Goal: Transaction & Acquisition: Purchase product/service

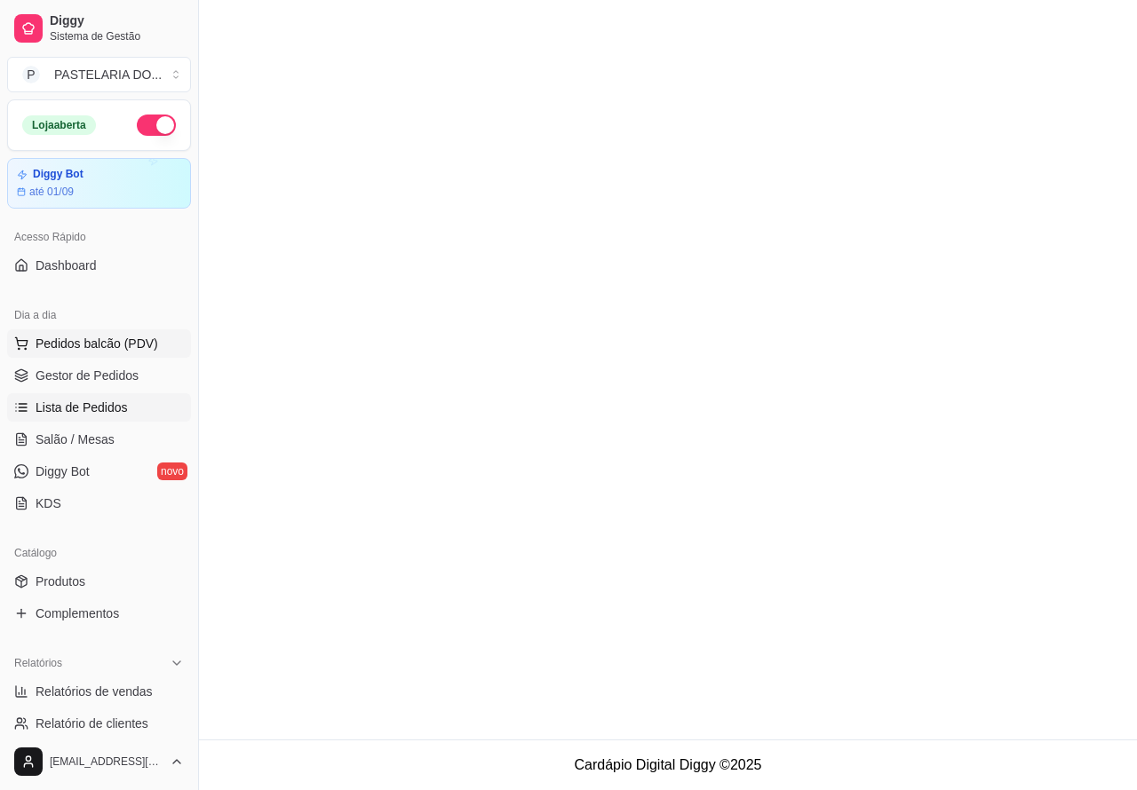
click at [127, 339] on span "Pedidos balcão (PDV)" at bounding box center [97, 344] width 123 height 18
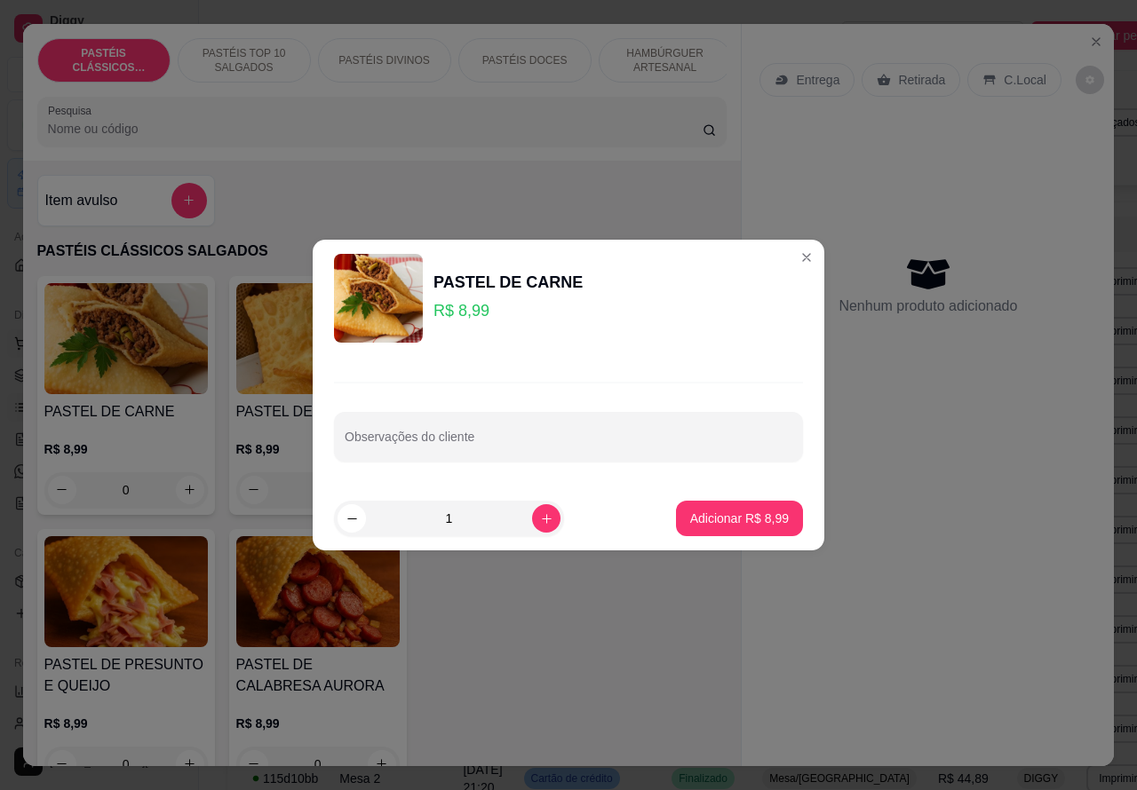
click at [582, 158] on div "PASTÉIS CLÁSSICOS SALGADOS PASTÉIS TOP 10 SALGADOS PASTÉIS DIVINOS PASTÉIS DOCE…" at bounding box center [382, 92] width 719 height 137
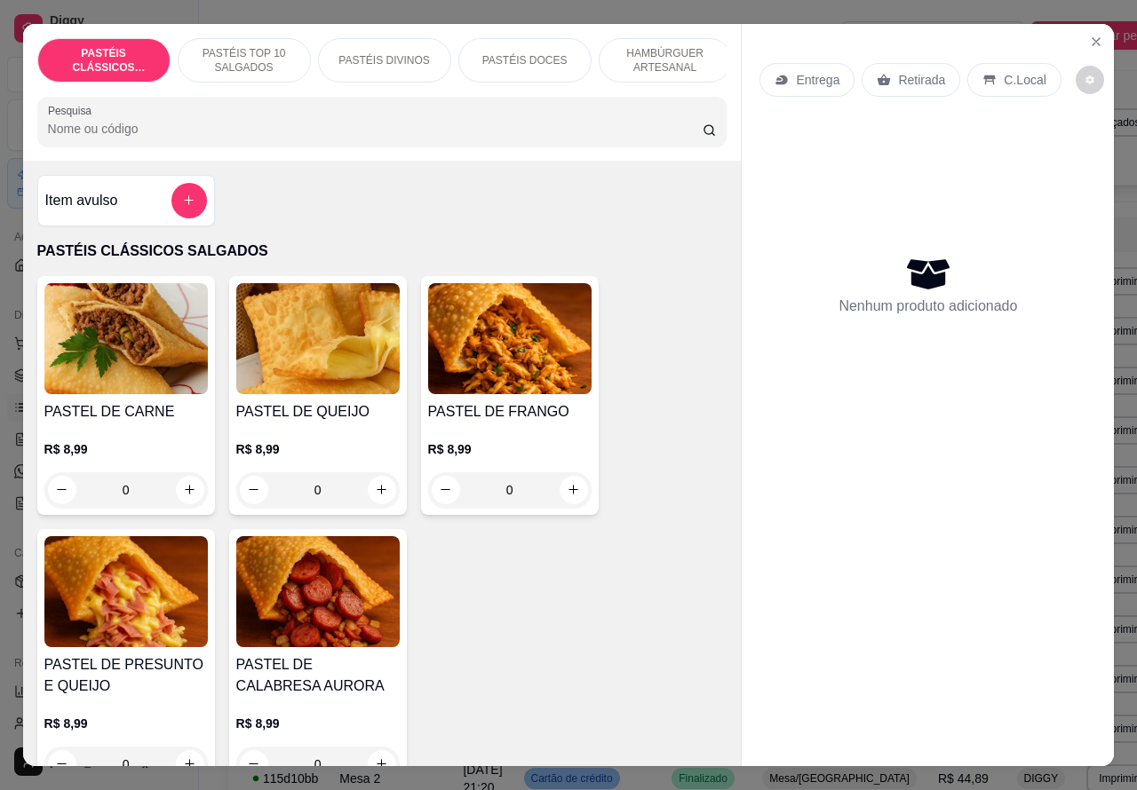
click at [373, 53] on p "PASTÉIS DIVINOS" at bounding box center [383, 60] width 91 height 14
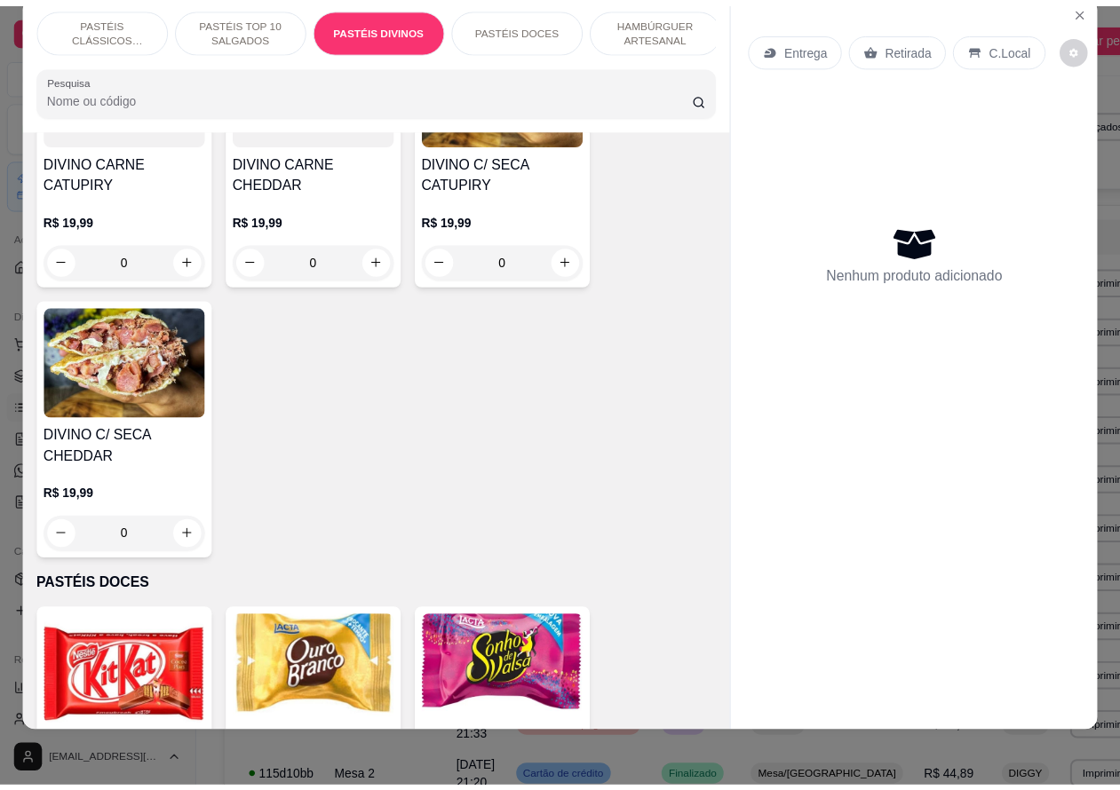
scroll to position [2784, 0]
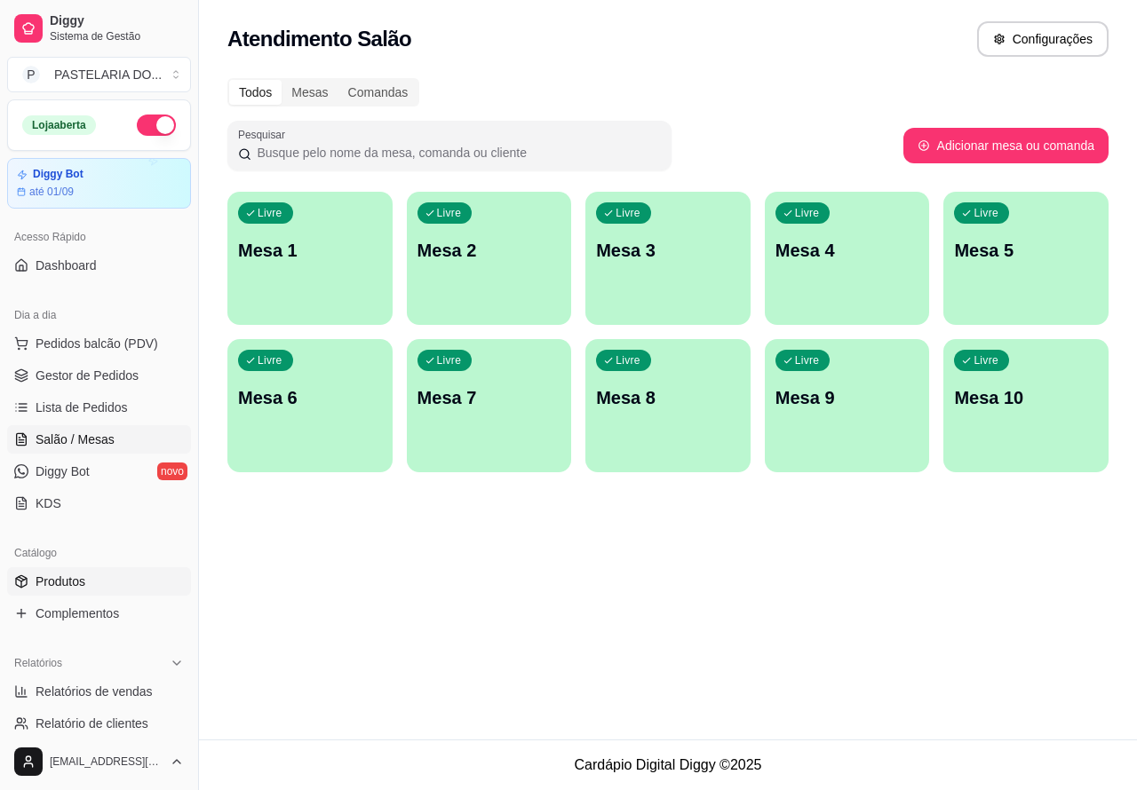
click at [83, 578] on span "Produtos" at bounding box center [61, 582] width 50 height 18
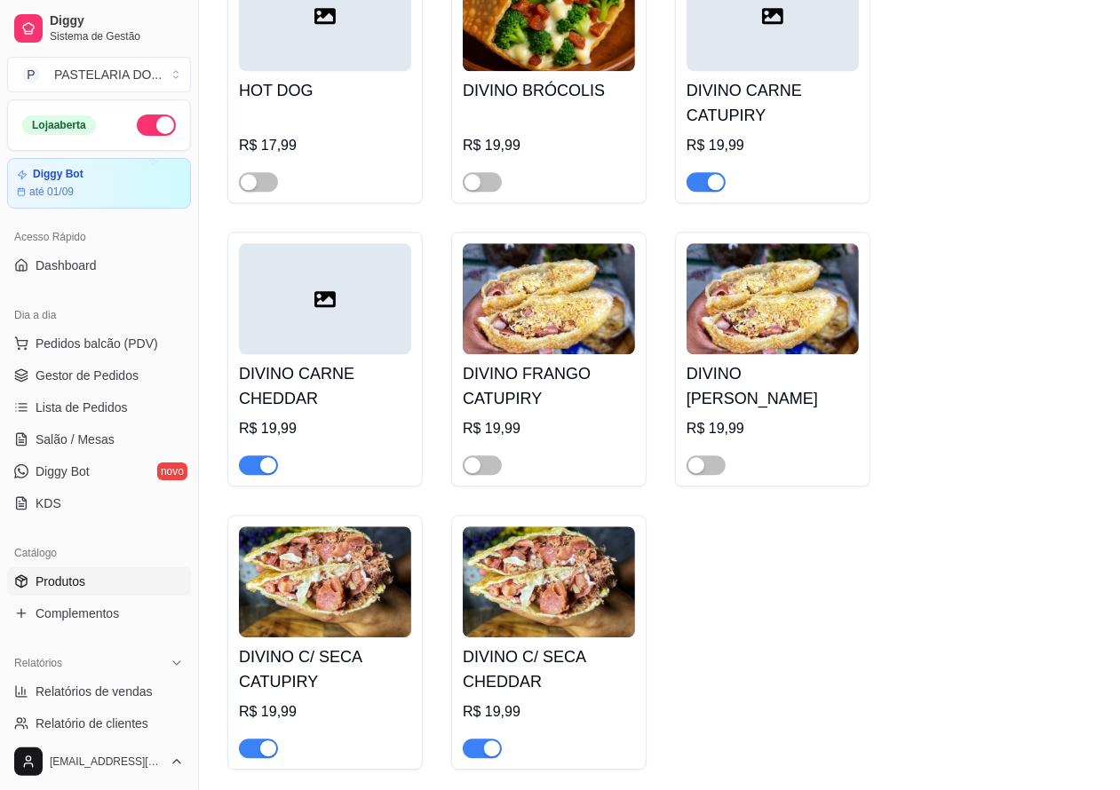
scroll to position [2945, 0]
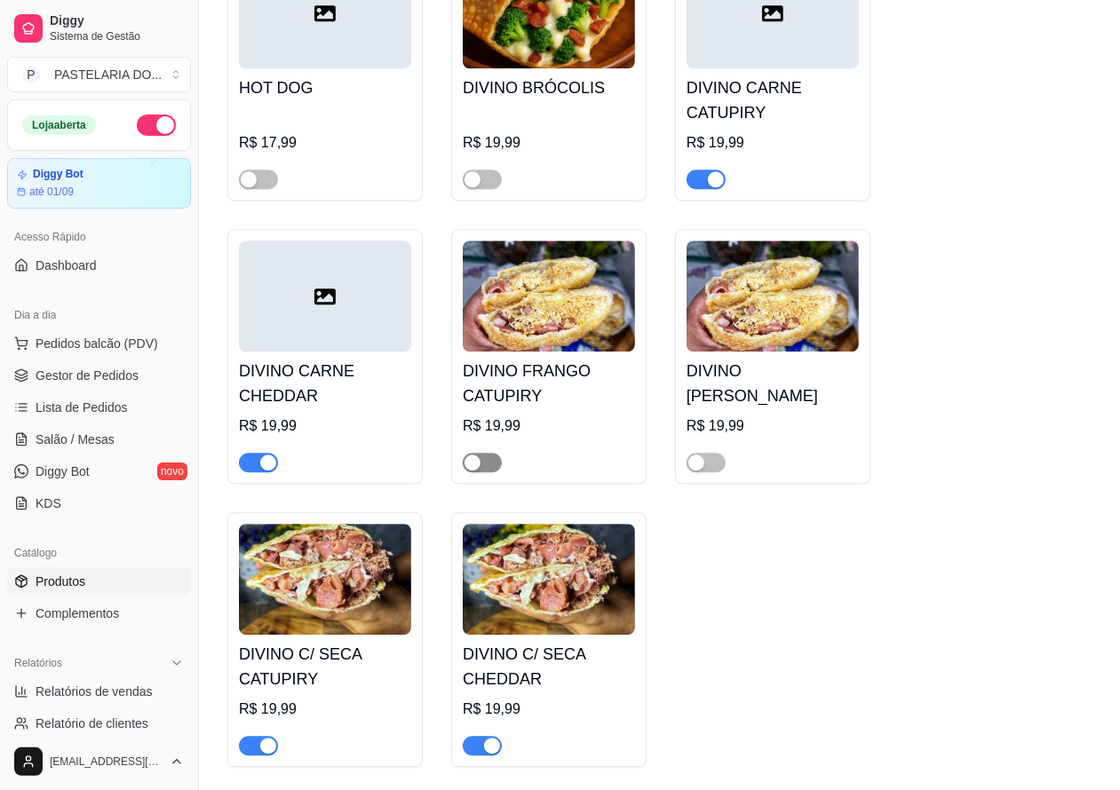
click at [478, 471] on div "button" at bounding box center [473, 463] width 16 height 16
click at [698, 471] on div "button" at bounding box center [696, 463] width 16 height 16
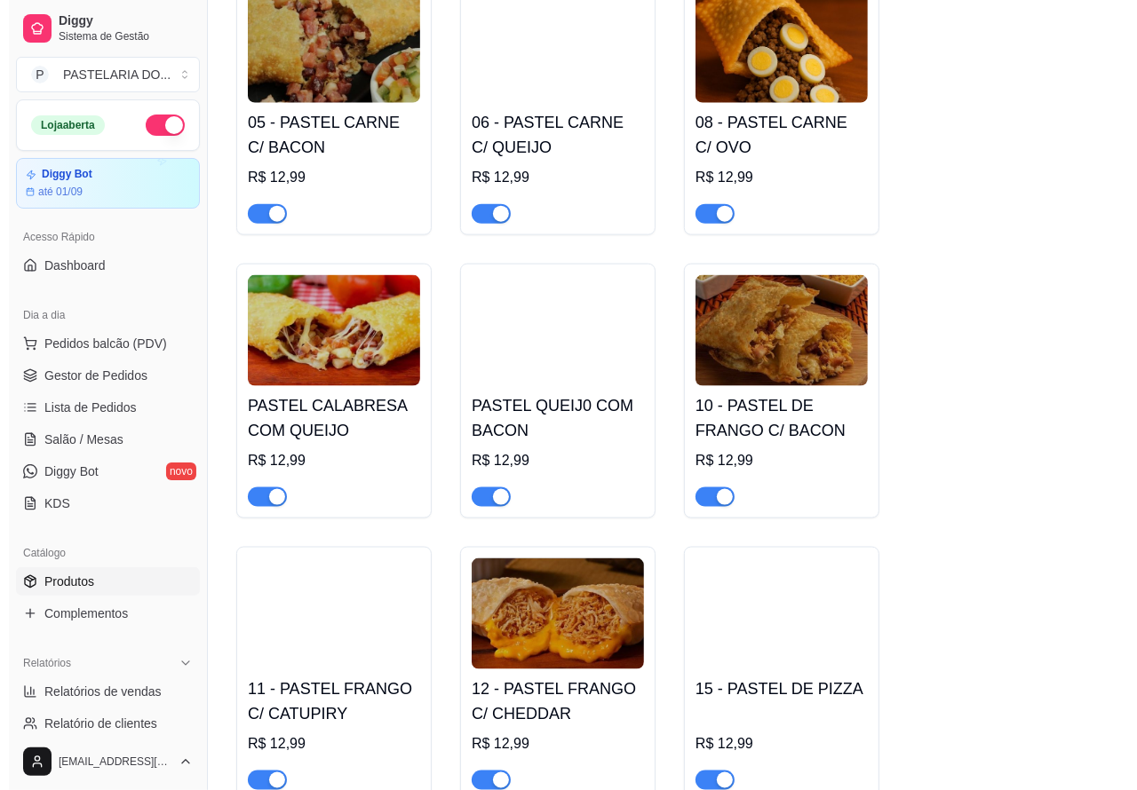
scroll to position [1231, 0]
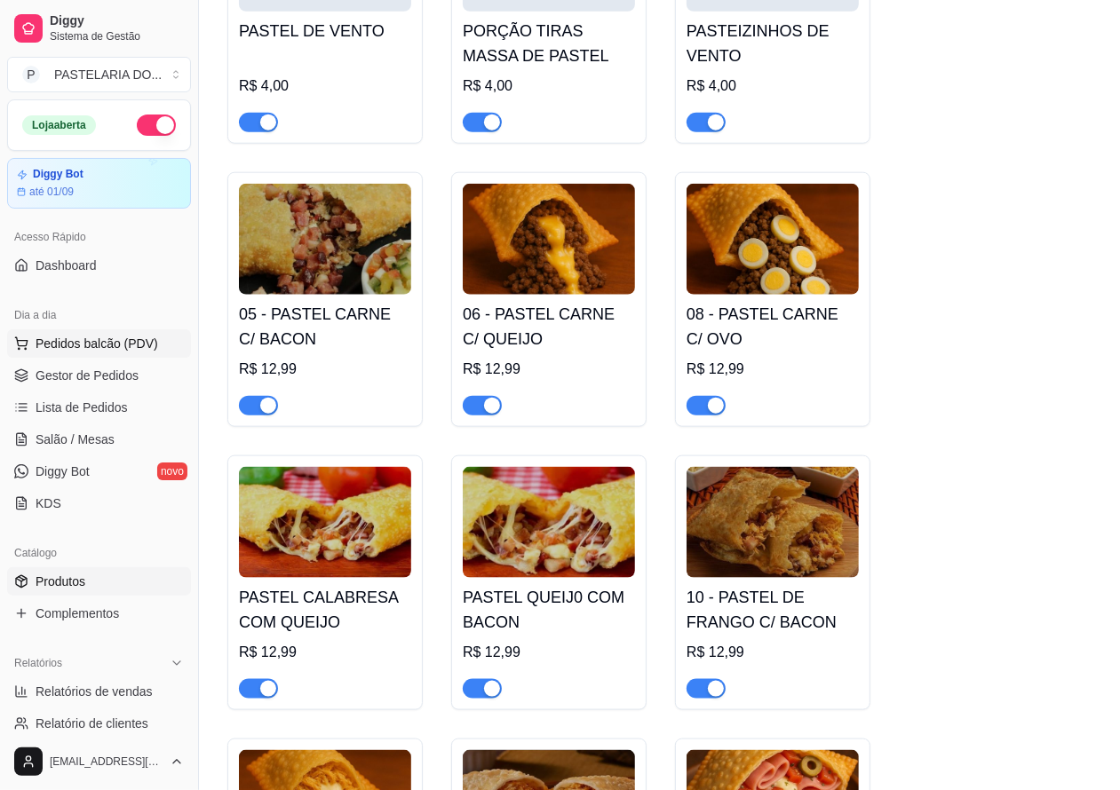
click at [115, 347] on span "Pedidos balcão (PDV)" at bounding box center [97, 344] width 123 height 18
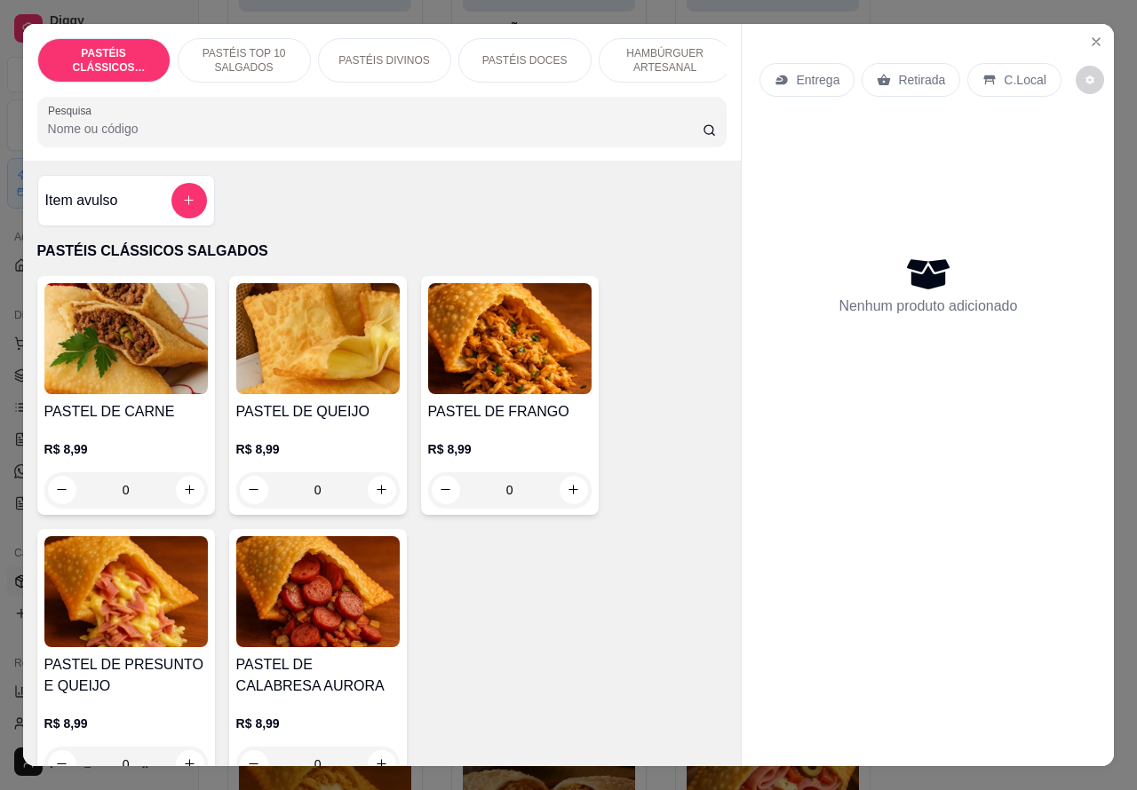
click at [102, 338] on img at bounding box center [125, 338] width 163 height 111
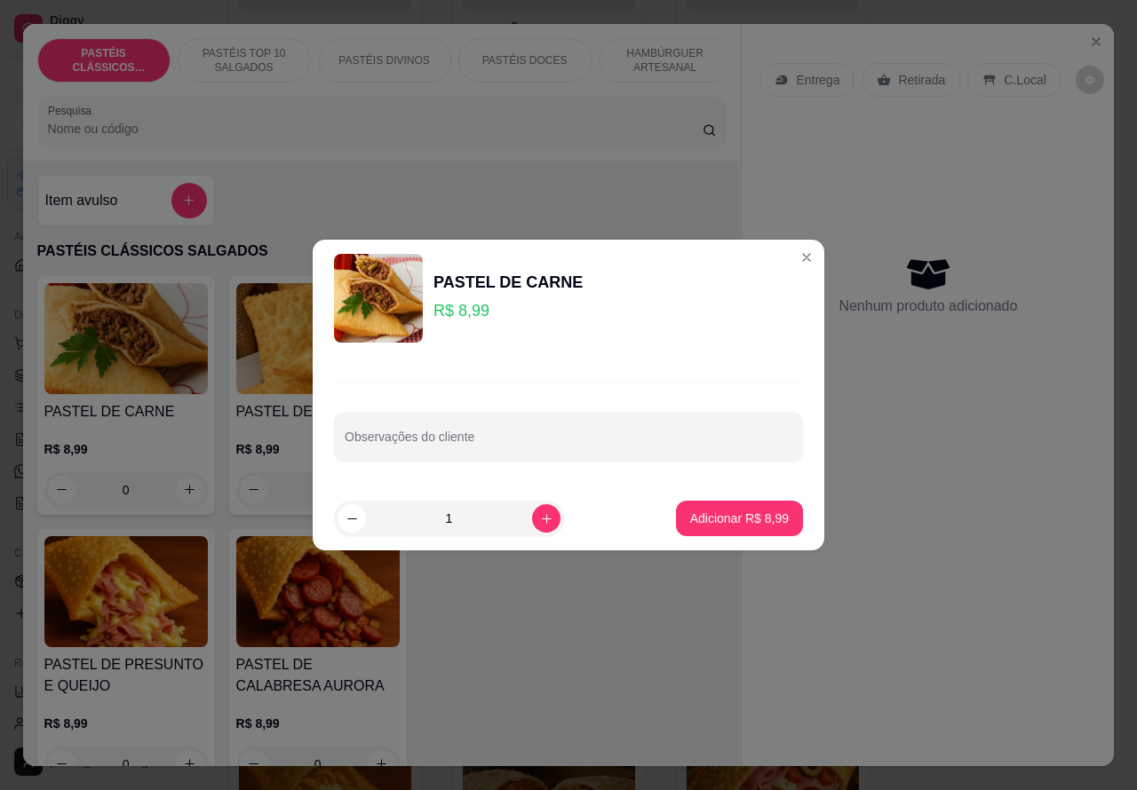
click at [786, 263] on div "Nenhum produto adicionado" at bounding box center [927, 285] width 337 height 348
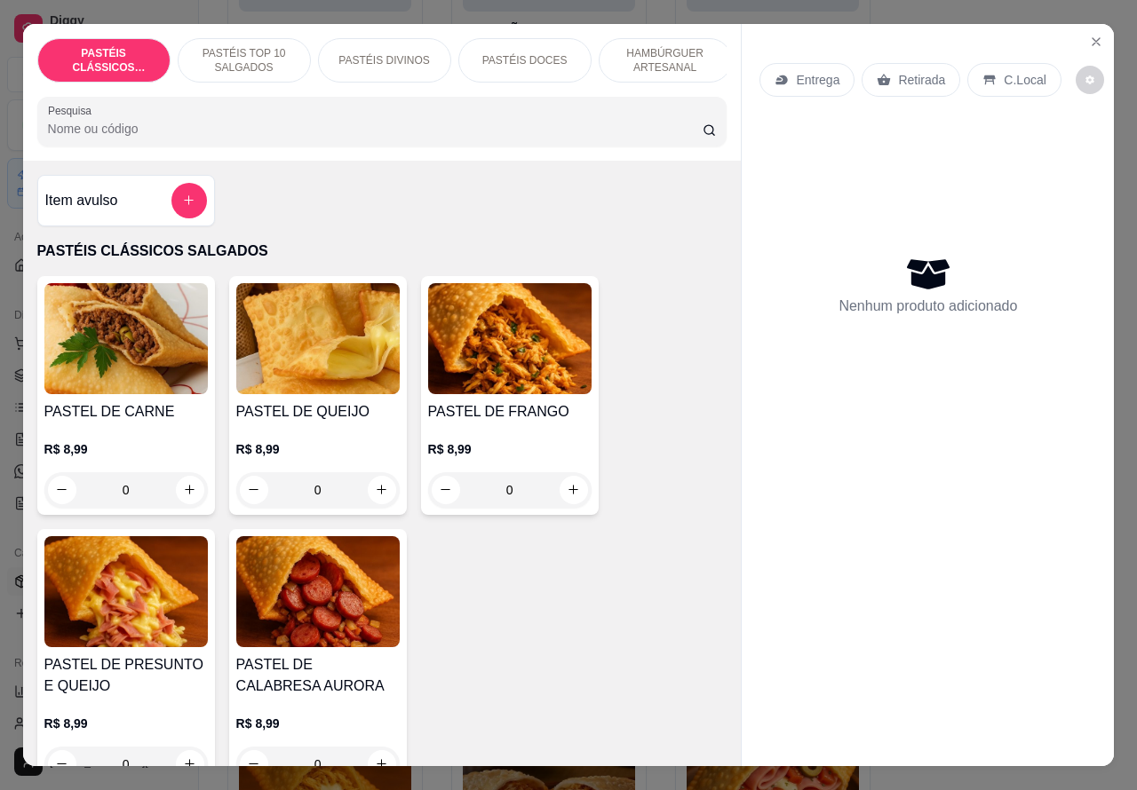
click at [921, 71] on p "Retirada" at bounding box center [921, 80] width 47 height 18
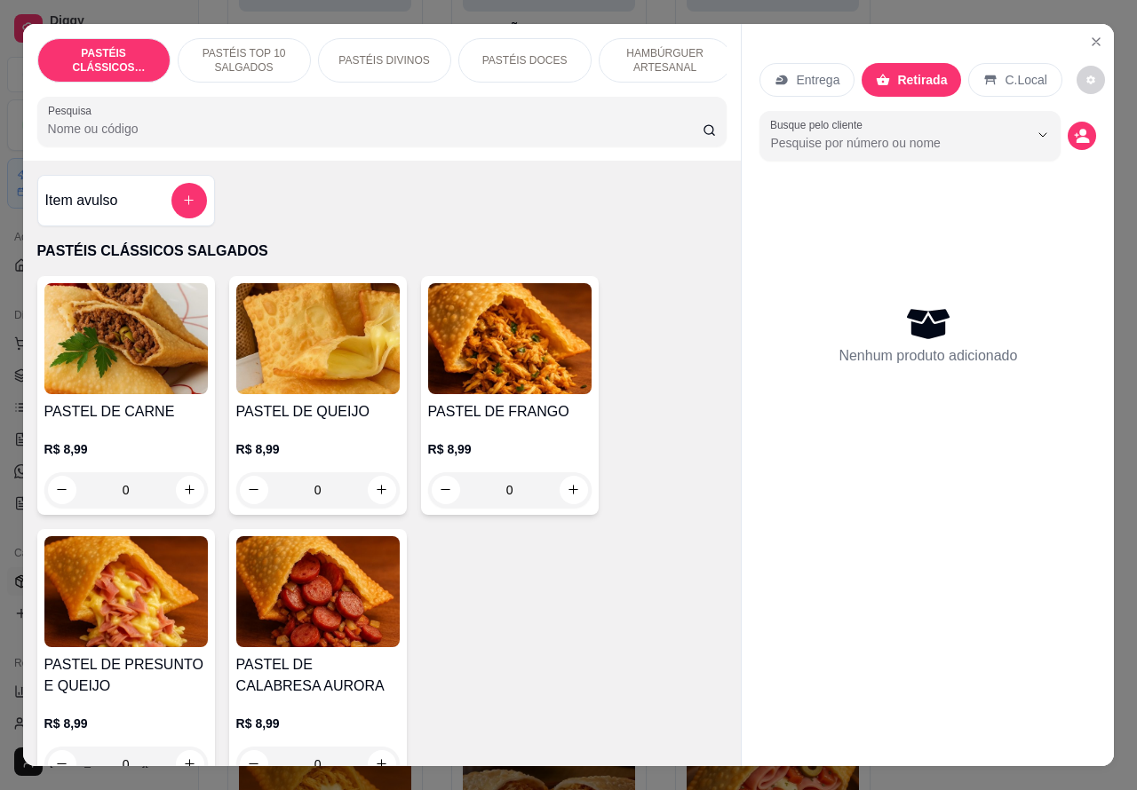
click at [404, 43] on div "PASTÉIS DIVINOS" at bounding box center [384, 60] width 133 height 44
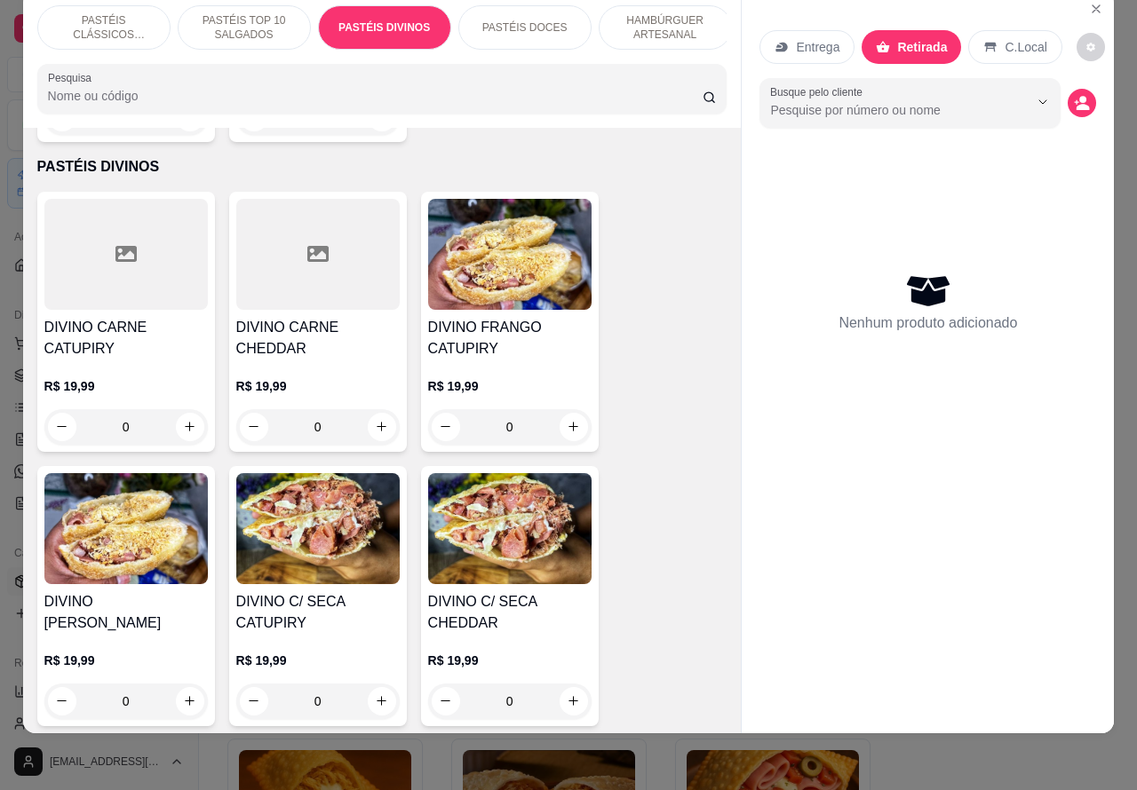
scroll to position [2552, 0]
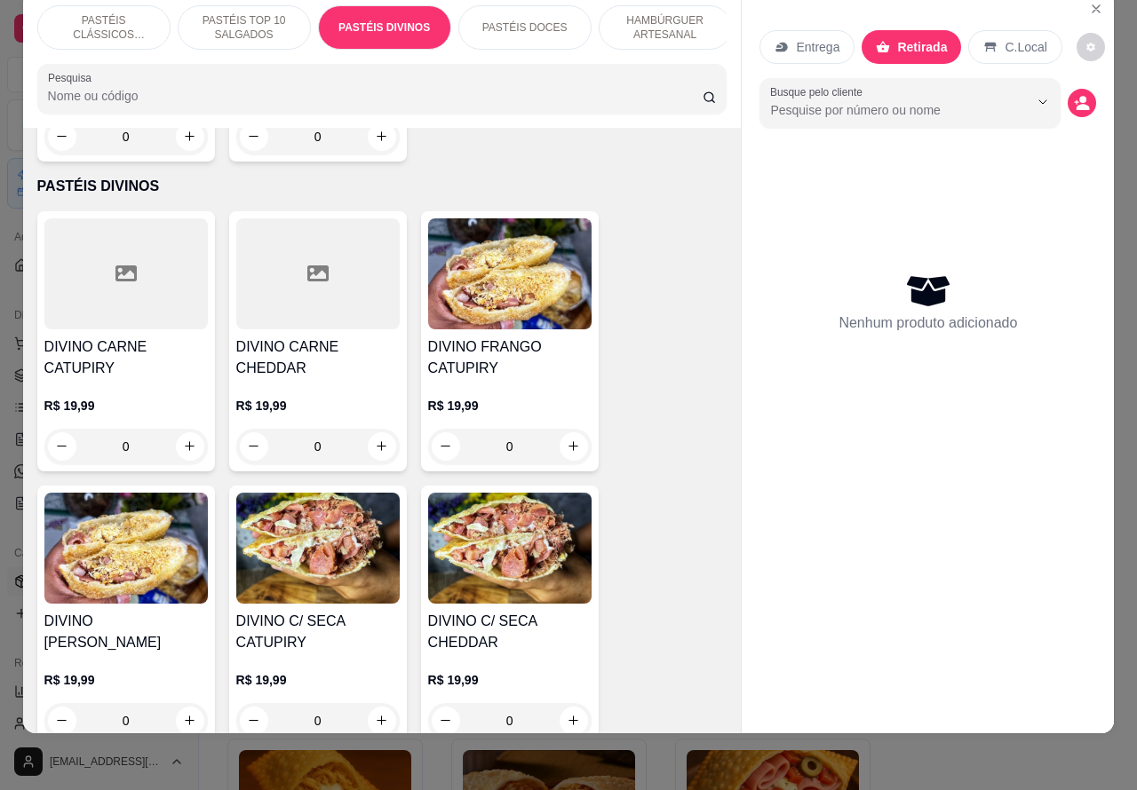
click at [561, 446] on div "0" at bounding box center [509, 447] width 163 height 36
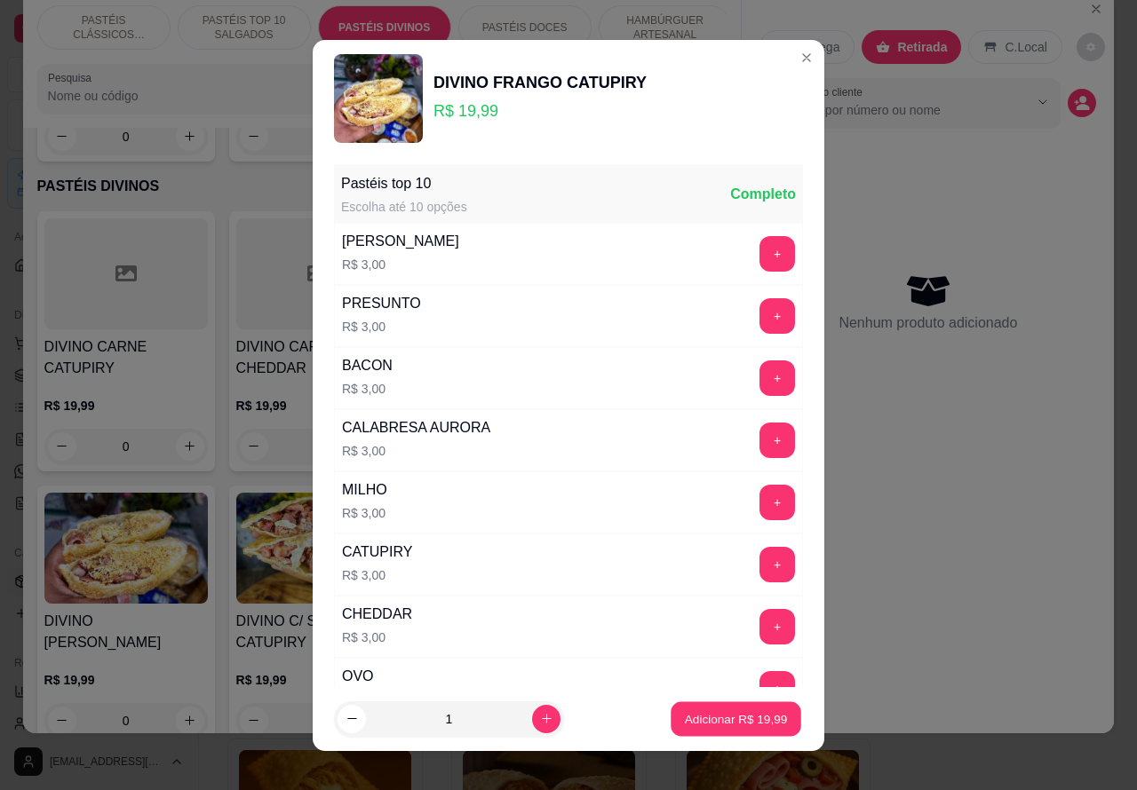
click at [700, 721] on p "Adicionar R$ 19,99" at bounding box center [736, 719] width 103 height 17
type input "1"
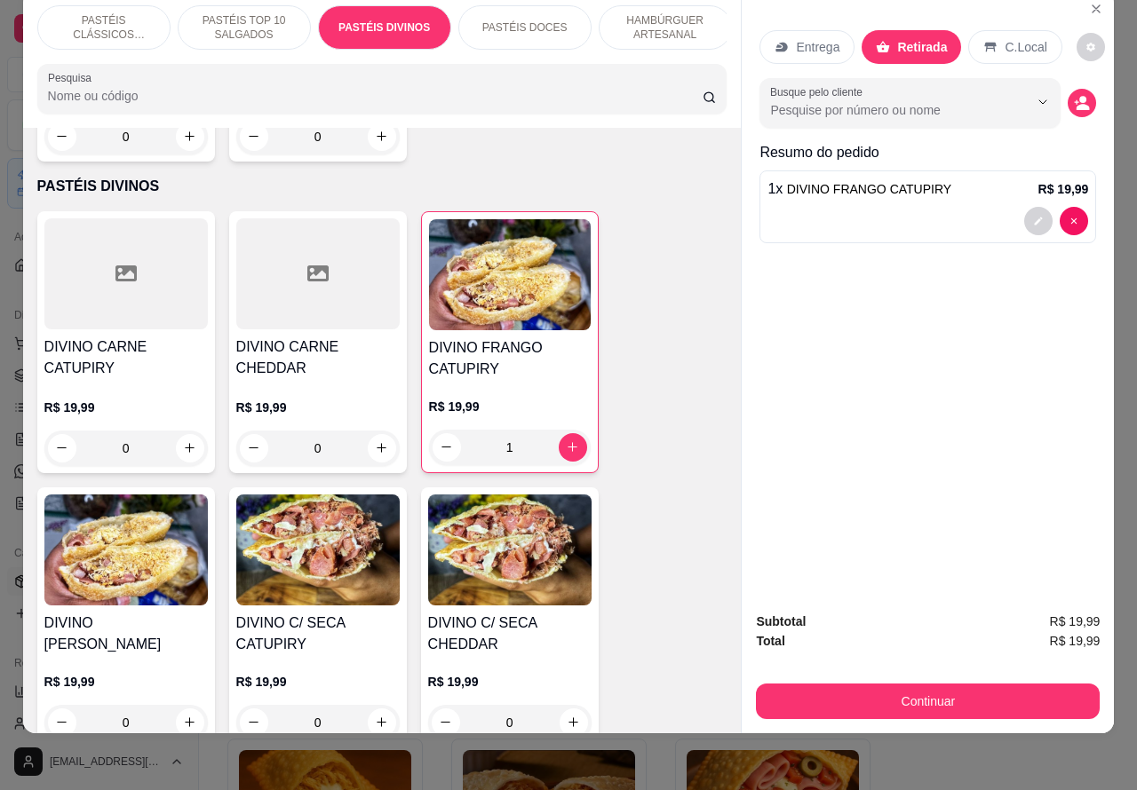
scroll to position [0, 235]
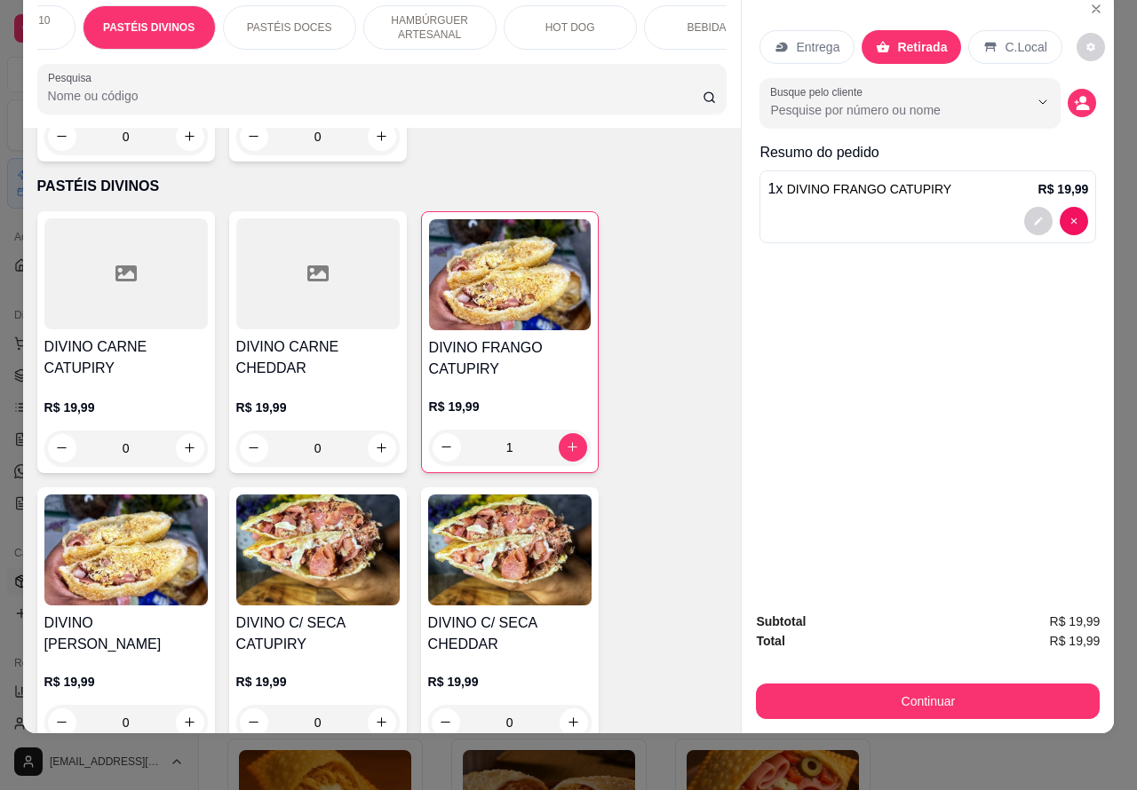
click at [703, 20] on p "BEBIDAS" at bounding box center [710, 27] width 46 height 14
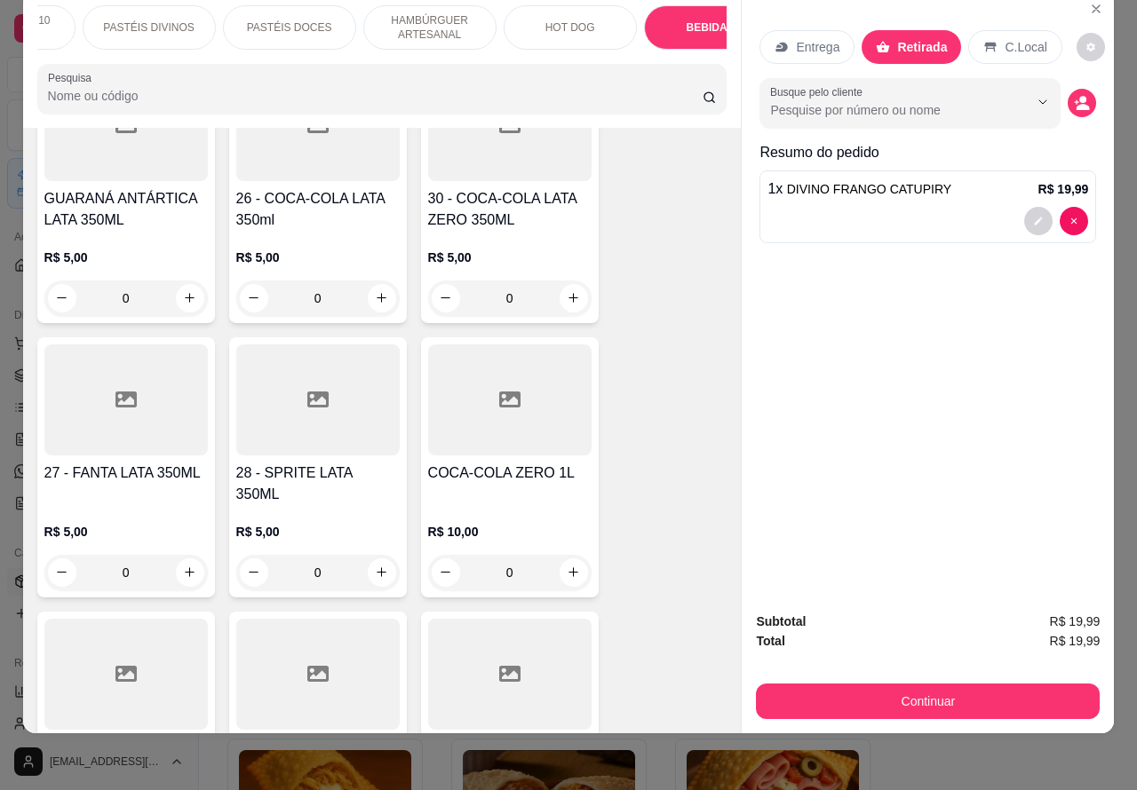
scroll to position [6085, 0]
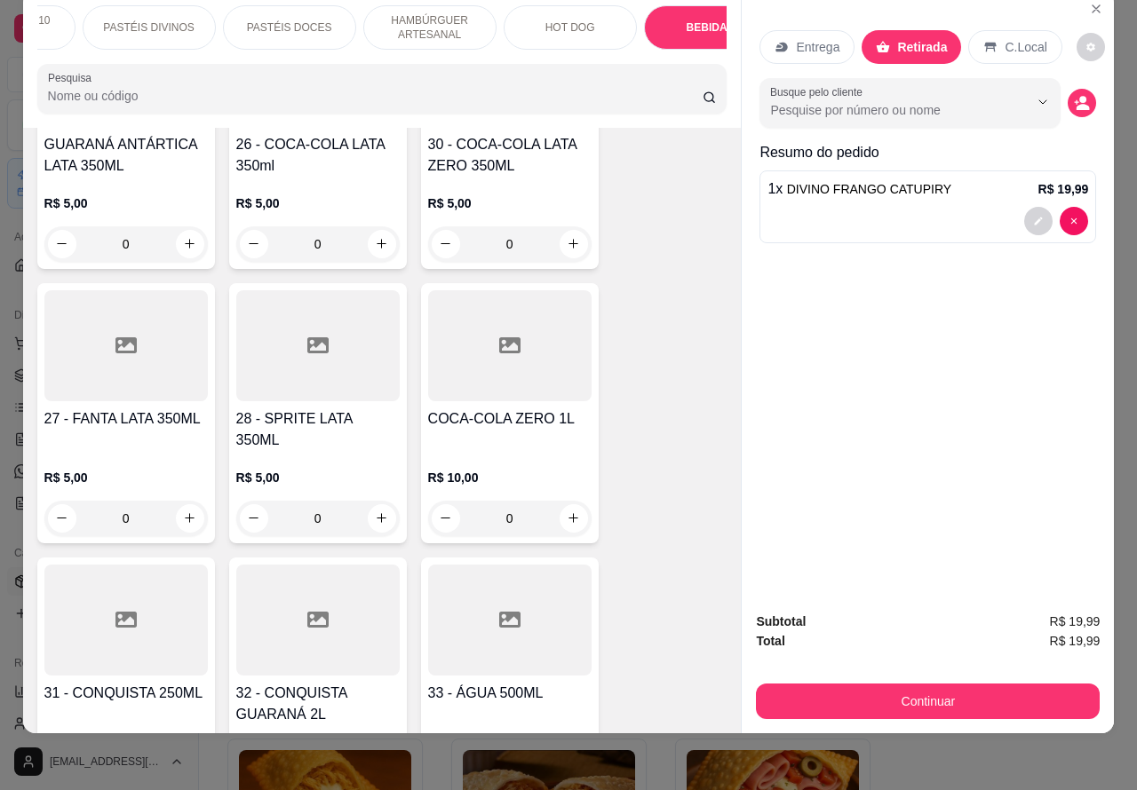
click at [375, 512] on icon "increase-product-quantity" at bounding box center [381, 518] width 13 height 13
type input "1"
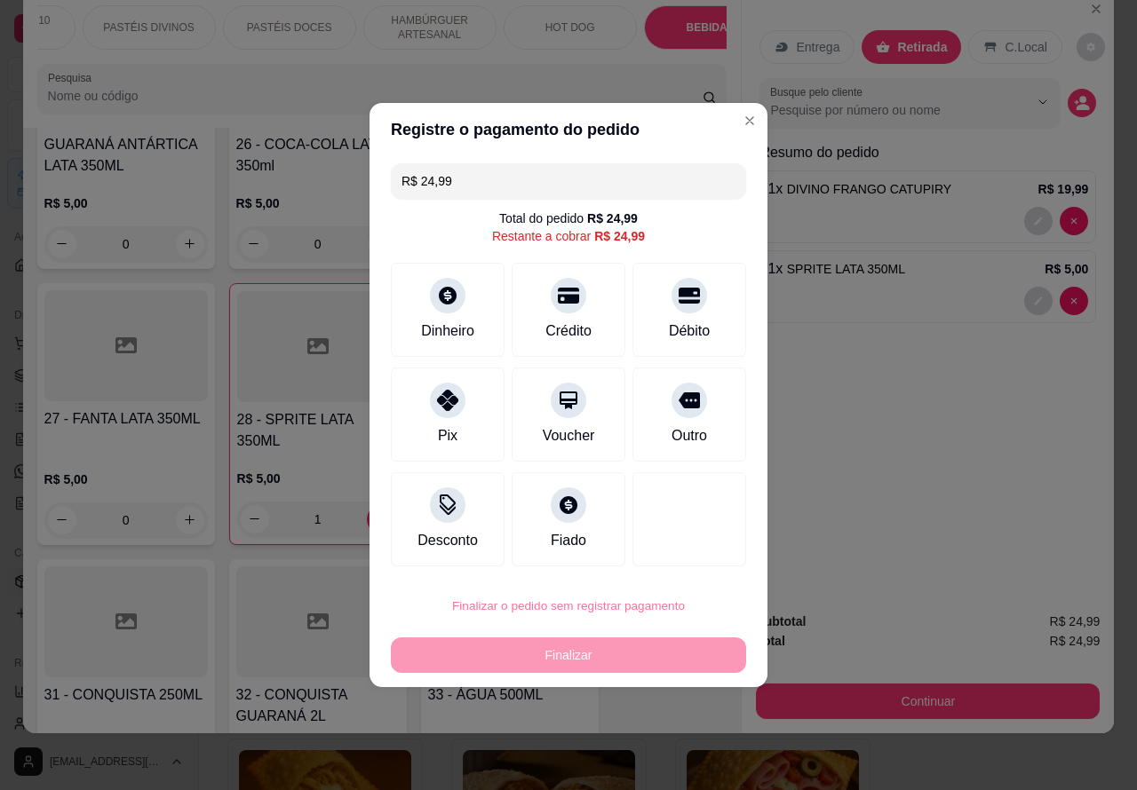
click at [697, 556] on button "Confirmar" at bounding box center [674, 557] width 66 height 28
type input "0"
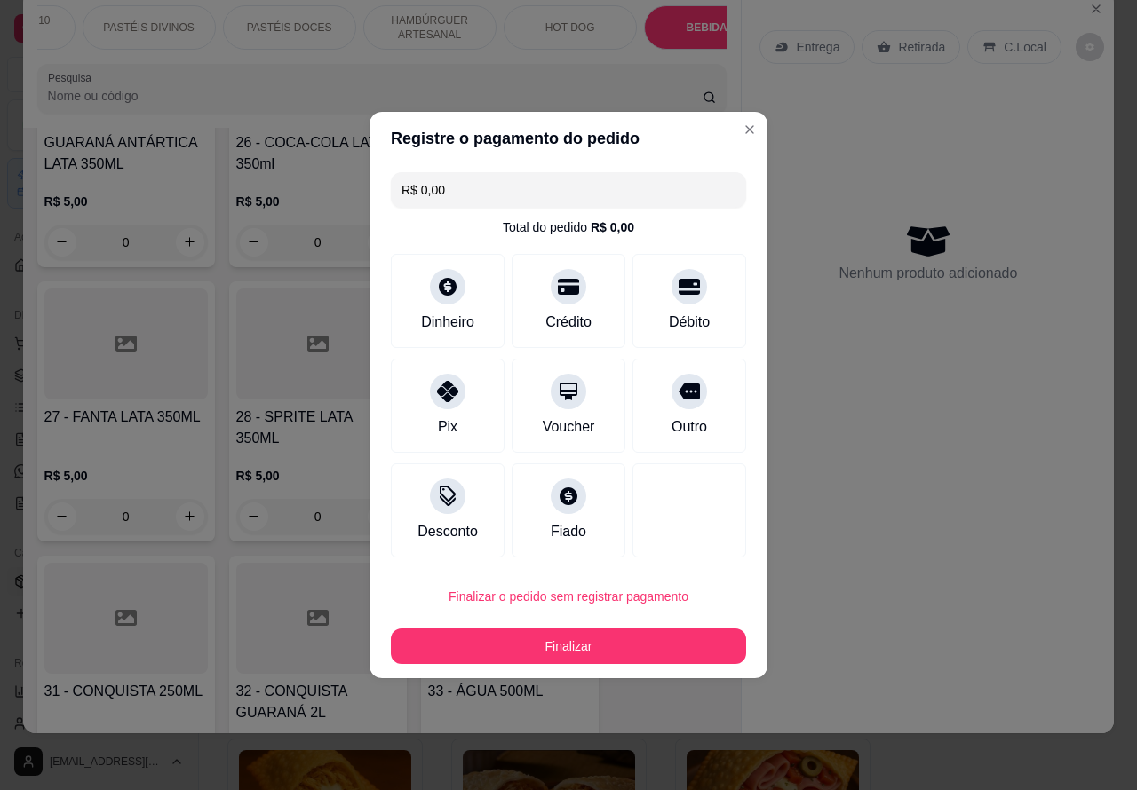
type input "R$ 0,00"
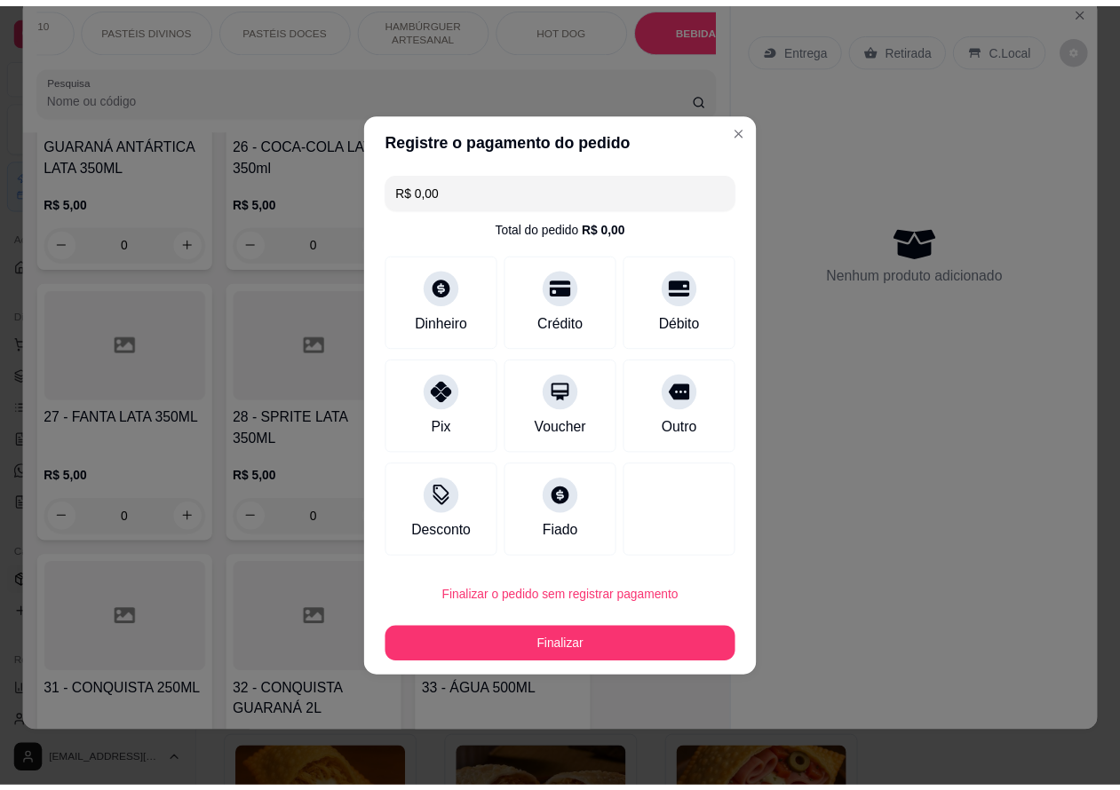
scroll to position [6082, 0]
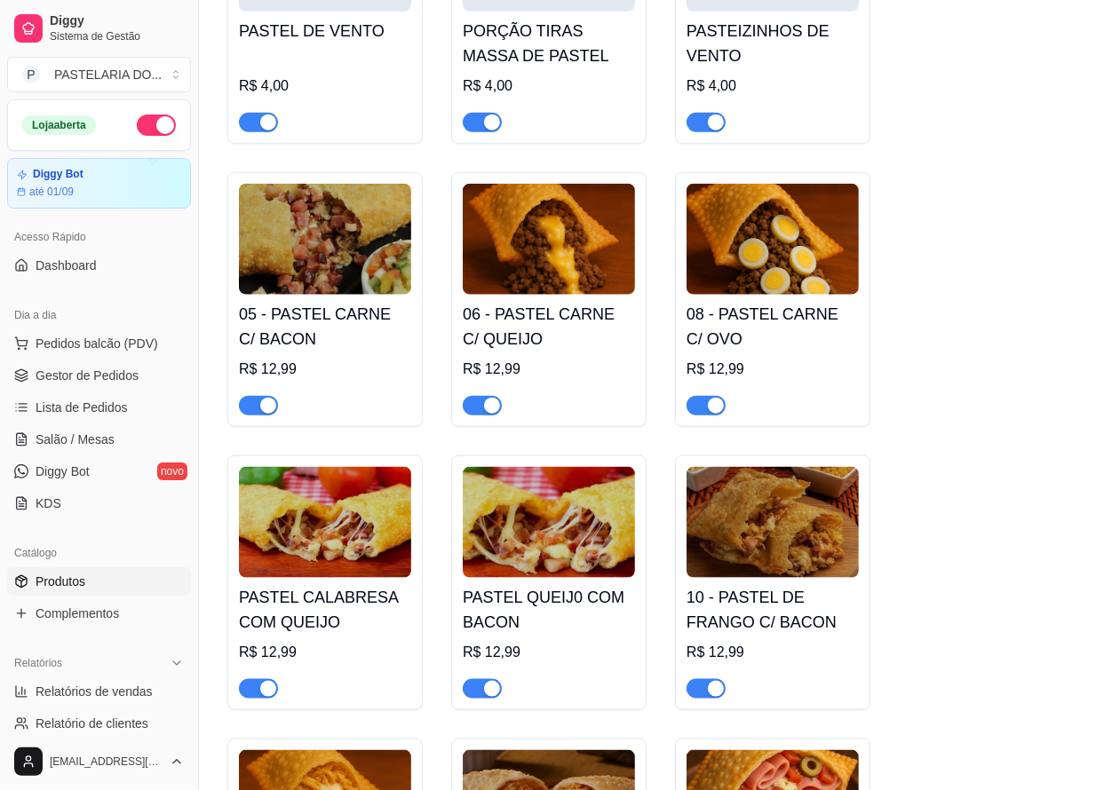
click at [140, 121] on button "button" at bounding box center [156, 125] width 39 height 21
